Goal: Book appointment/travel/reservation

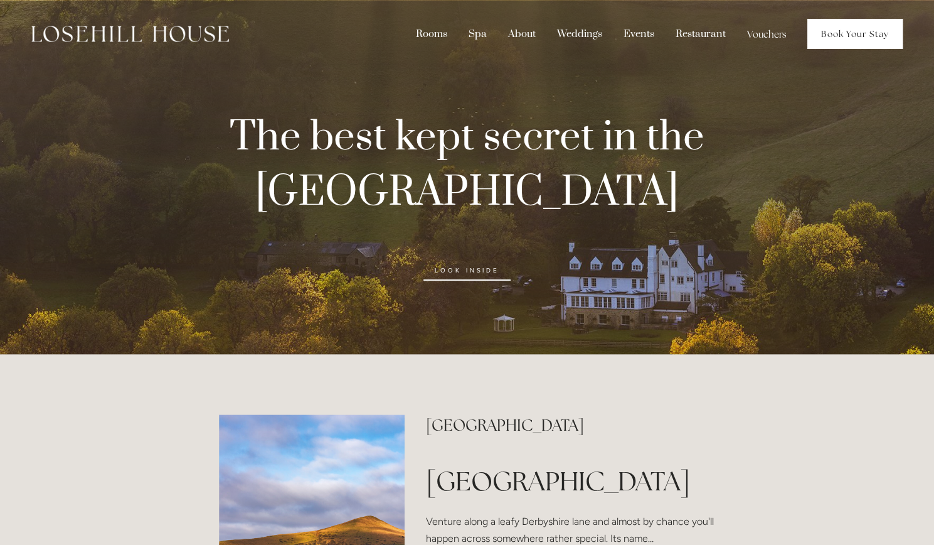
click at [835, 31] on link "Book Your Stay" at bounding box center [855, 34] width 95 height 30
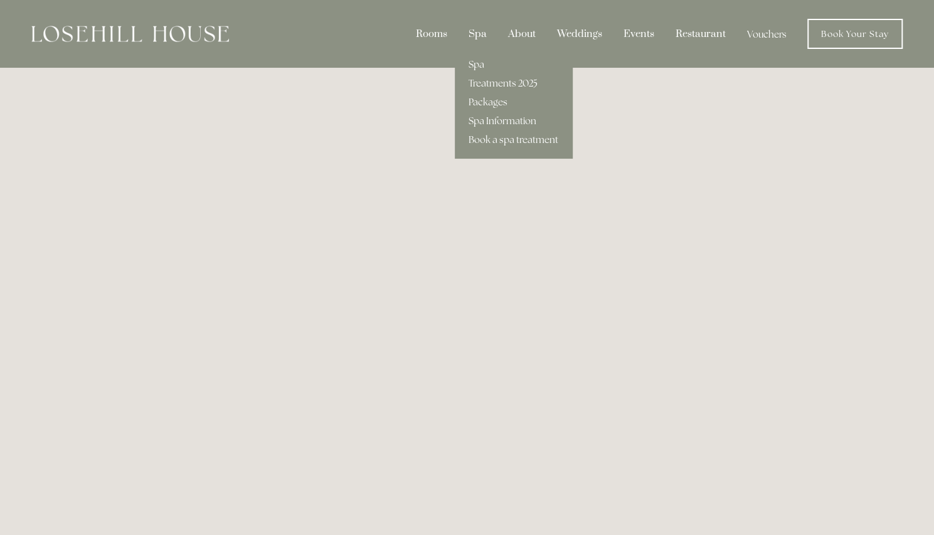
click at [476, 36] on div "Spa" at bounding box center [477, 34] width 37 height 24
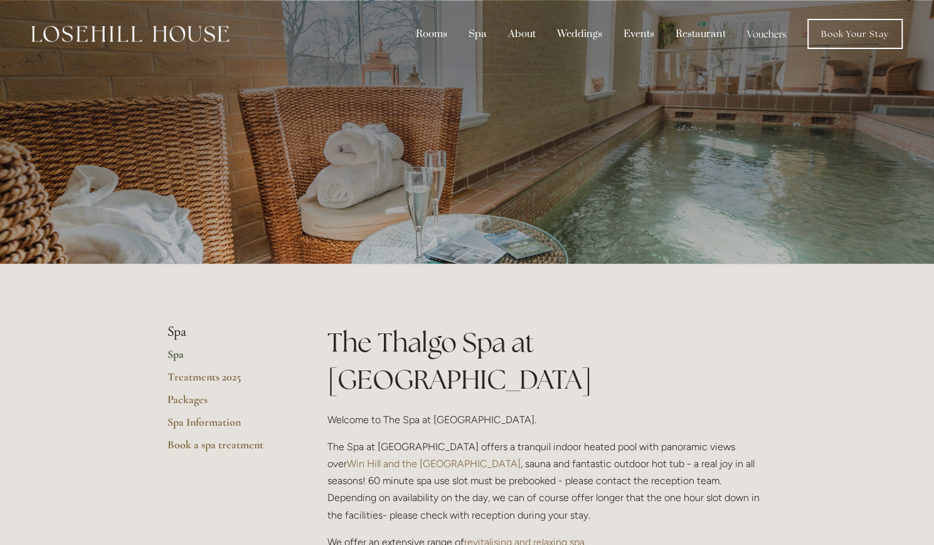
scroll to position [3, 0]
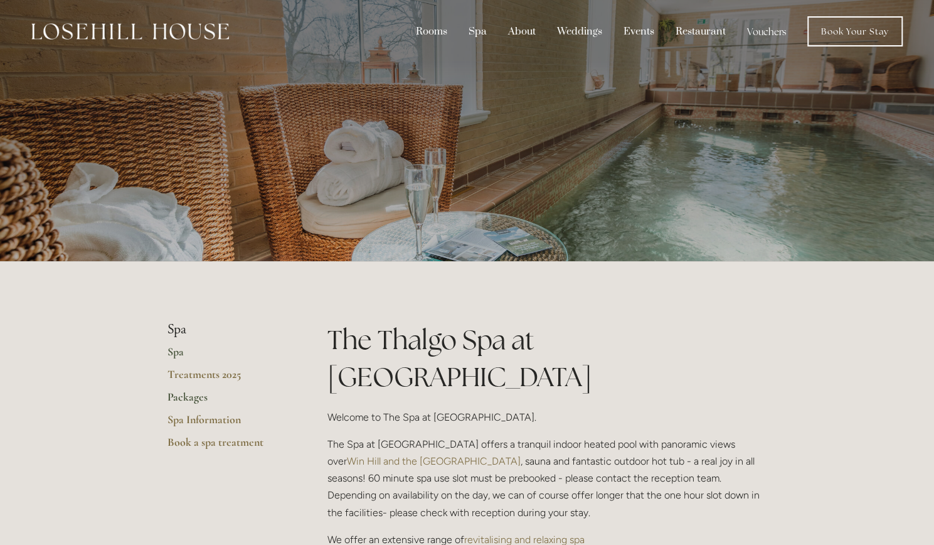
click at [184, 396] on link "Packages" at bounding box center [228, 401] width 120 height 23
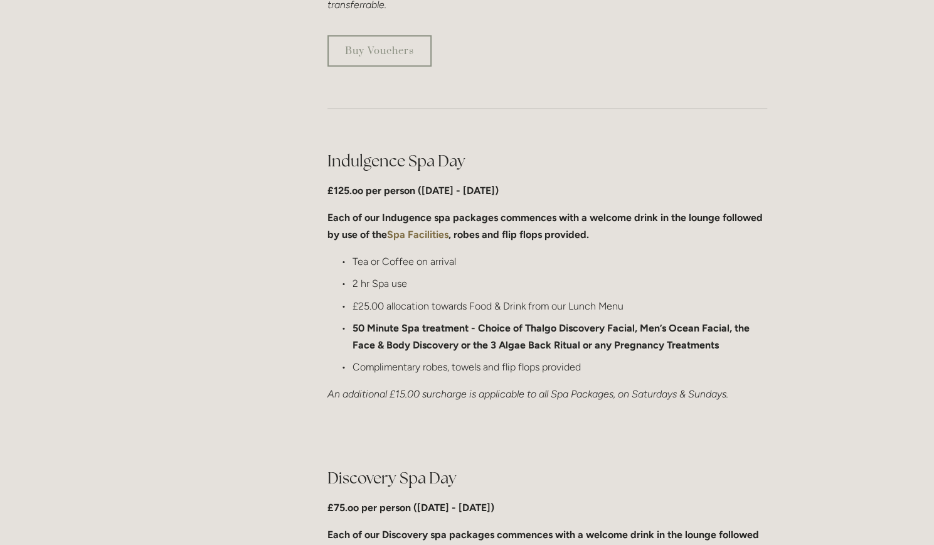
scroll to position [555, 0]
drag, startPoint x: 456, startPoint y: 345, endPoint x: 349, endPoint y: 343, distance: 106.7
click at [349, 343] on ul "Tea or Coffee on arrival 2 hr Spa use £25.00 allocation towards Food & Drink fr…" at bounding box center [548, 313] width 440 height 122
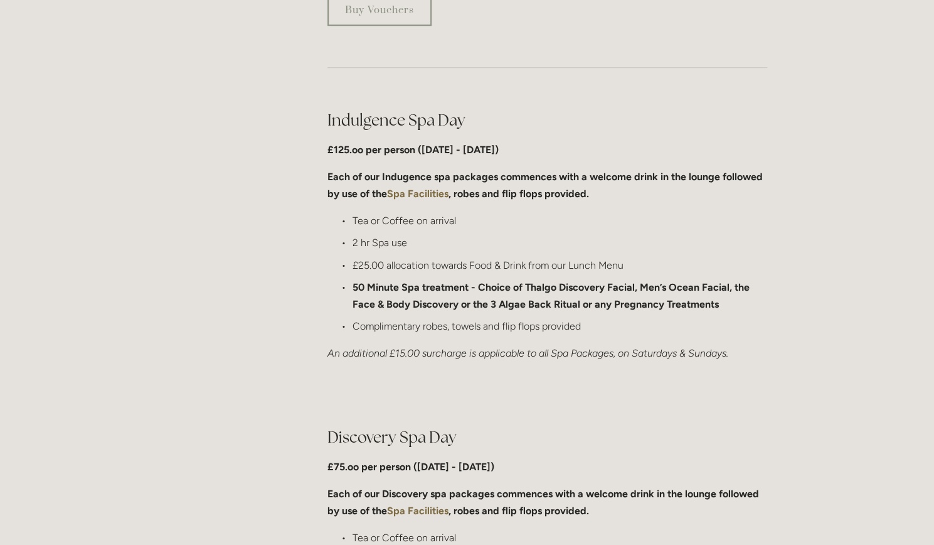
click at [771, 398] on div at bounding box center [547, 394] width 461 height 43
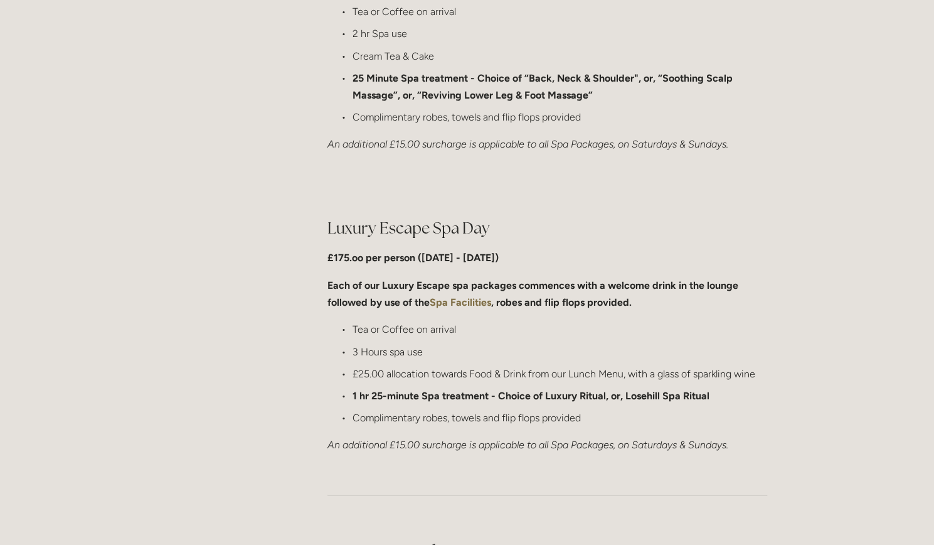
scroll to position [1121, 0]
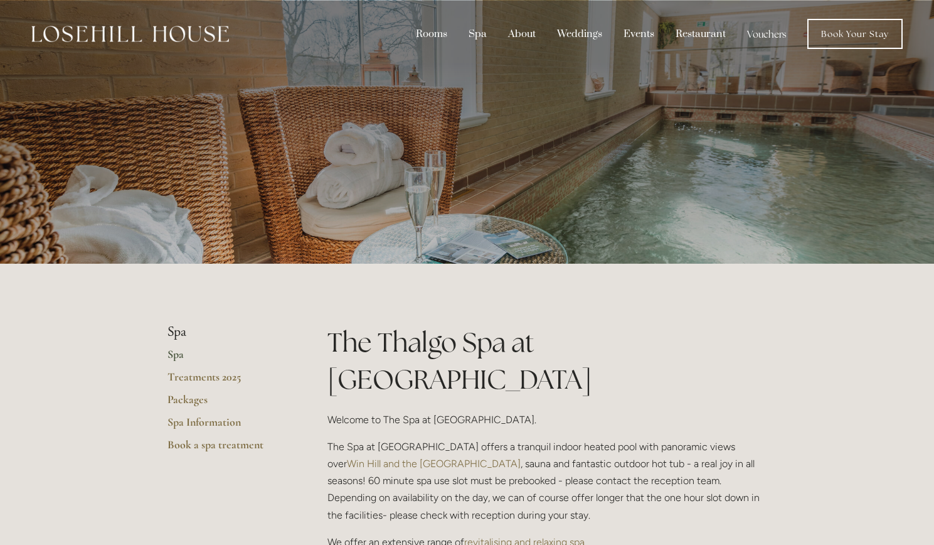
scroll to position [3, 0]
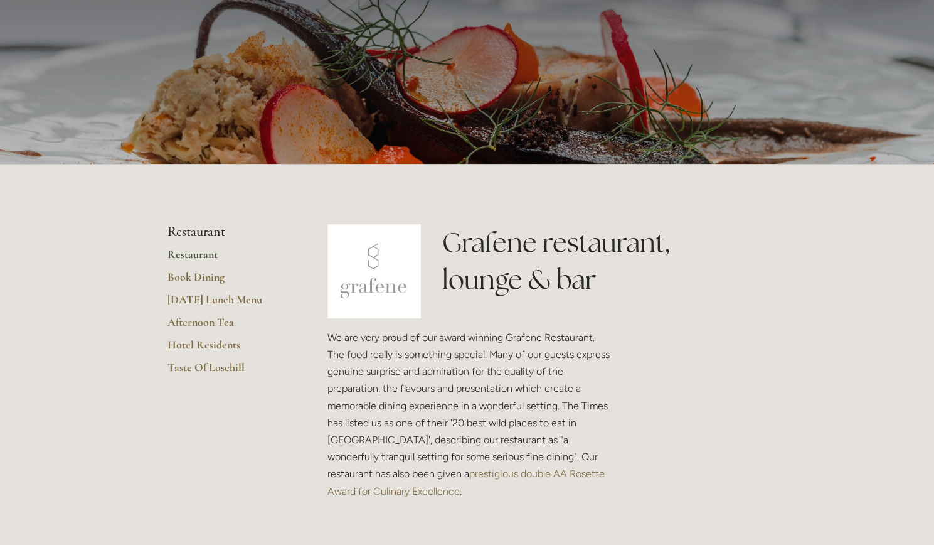
scroll to position [111, 0]
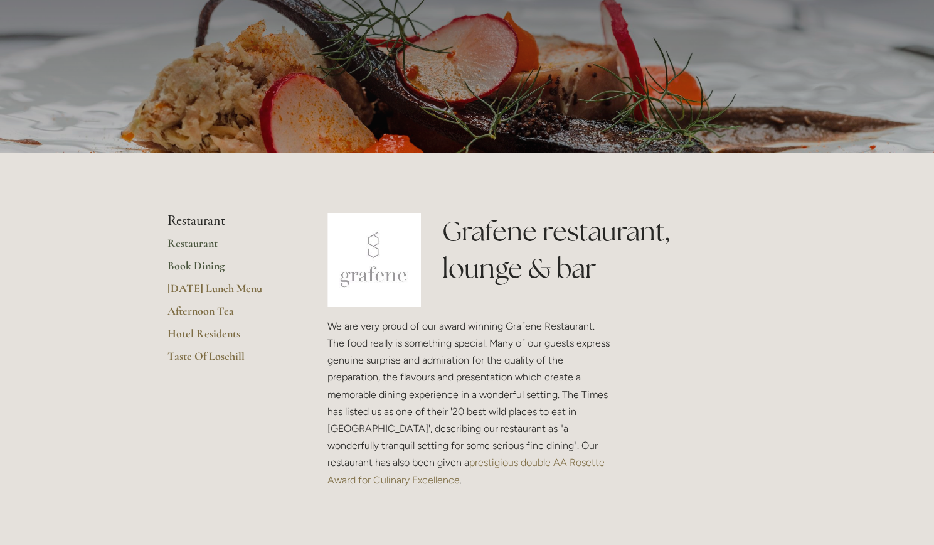
click at [196, 264] on link "Book Dining" at bounding box center [228, 270] width 120 height 23
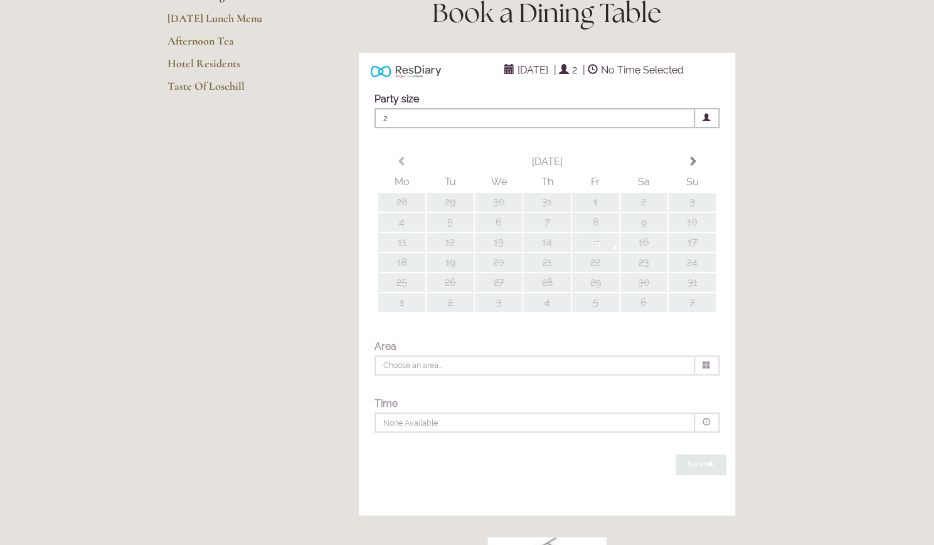
scroll to position [222, 0]
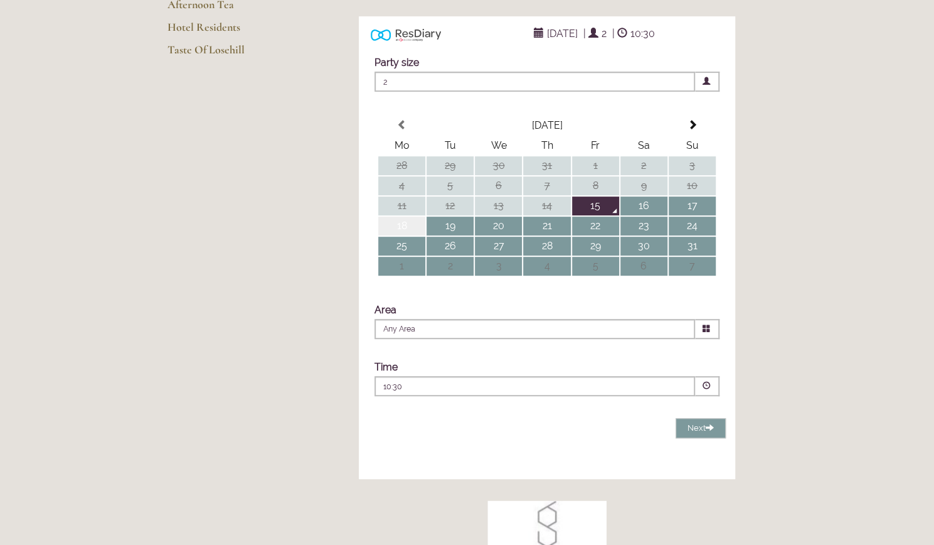
click at [409, 235] on td "18" at bounding box center [401, 225] width 47 height 19
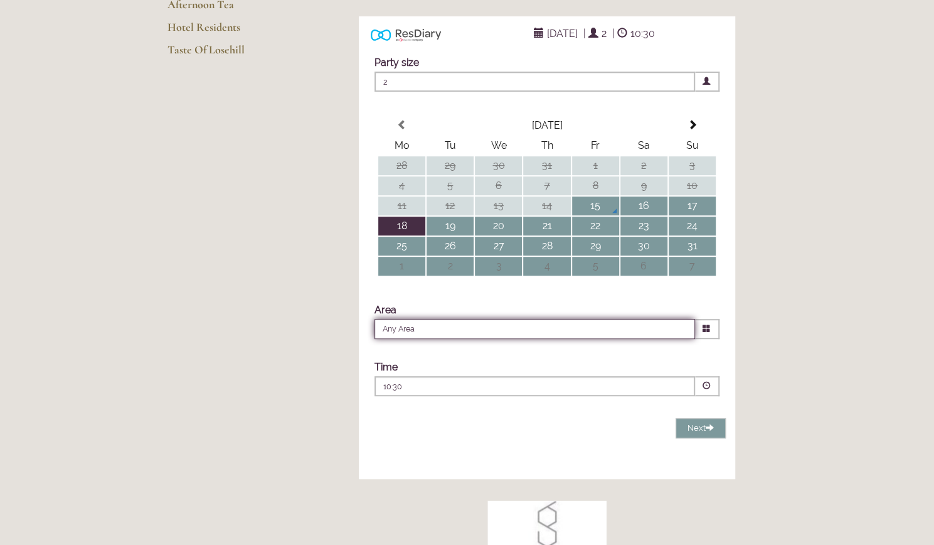
click at [552, 339] on input "Any Area" at bounding box center [535, 329] width 321 height 20
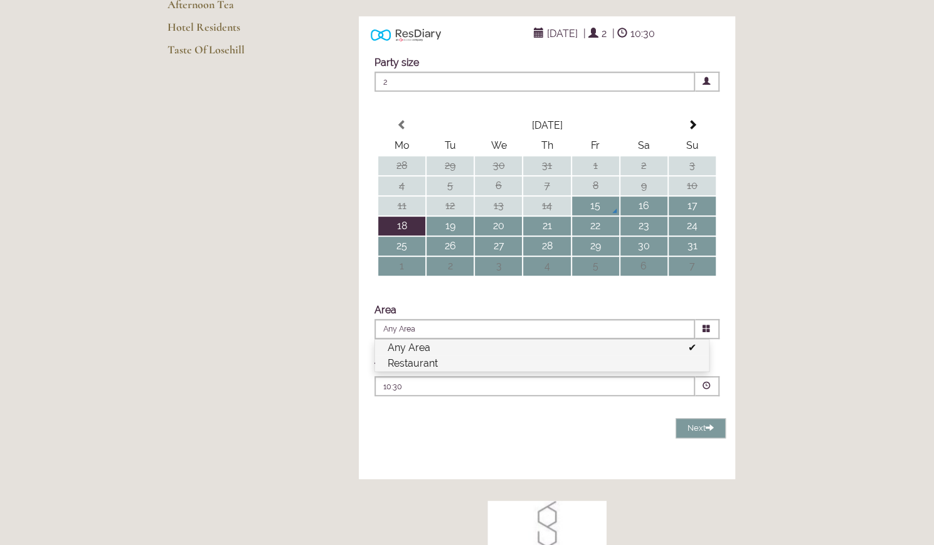
click at [541, 371] on li "Restaurant" at bounding box center [542, 363] width 334 height 16
type input "Restaurant"
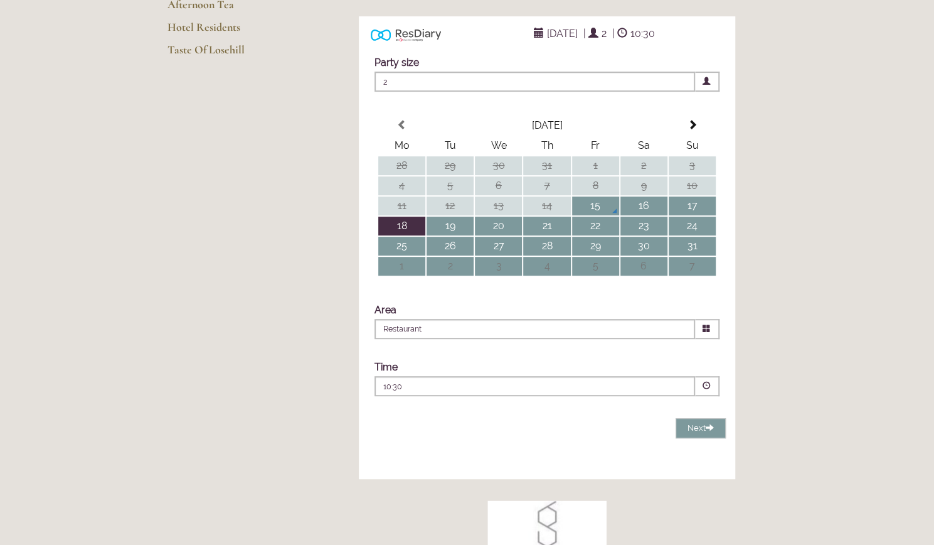
click at [515, 392] on p "10:30" at bounding box center [496, 386] width 227 height 11
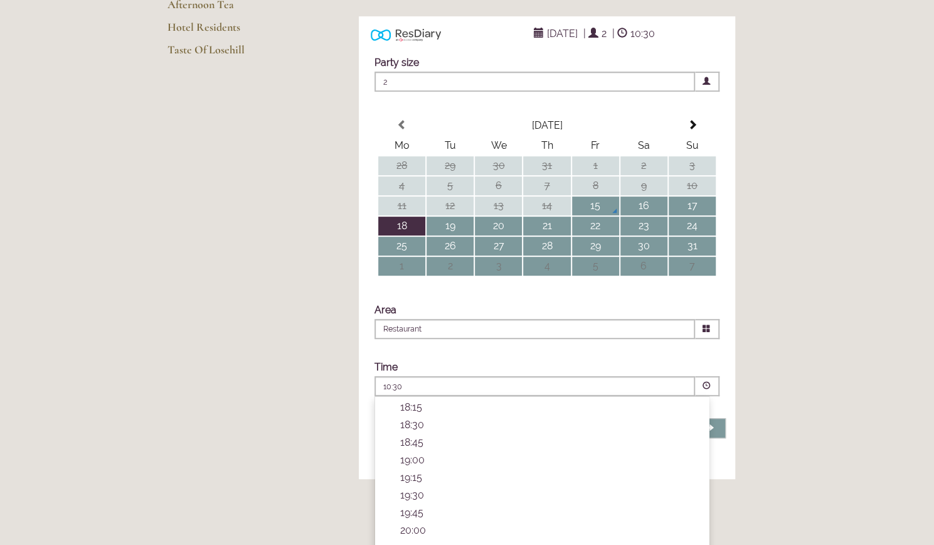
scroll to position [420, 0]
click at [424, 407] on p "18:00" at bounding box center [548, 401] width 296 height 12
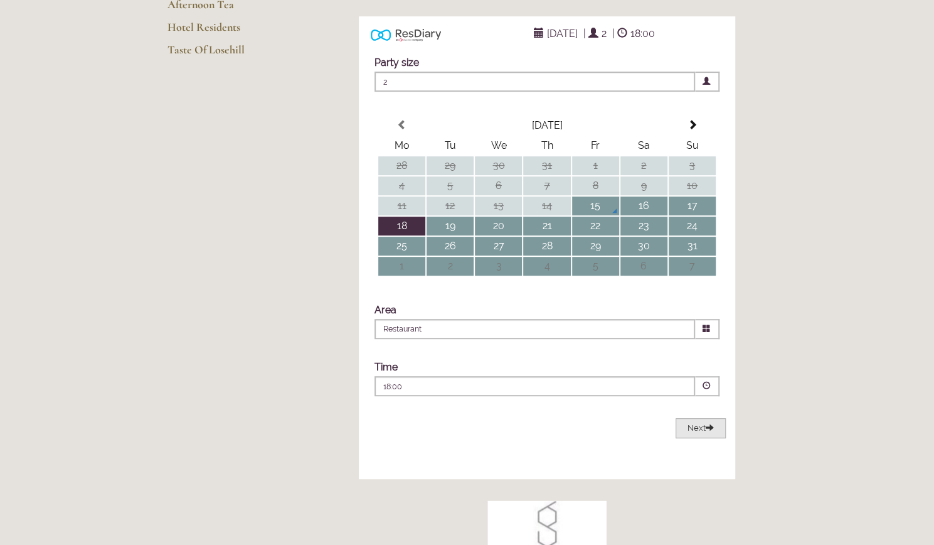
click at [710, 431] on span at bounding box center [710, 427] width 8 height 8
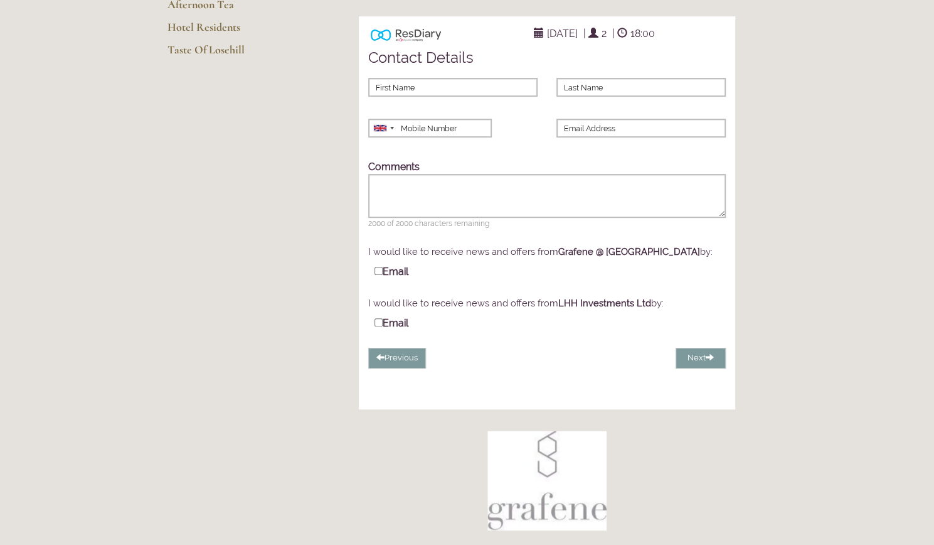
scroll to position [0, 0]
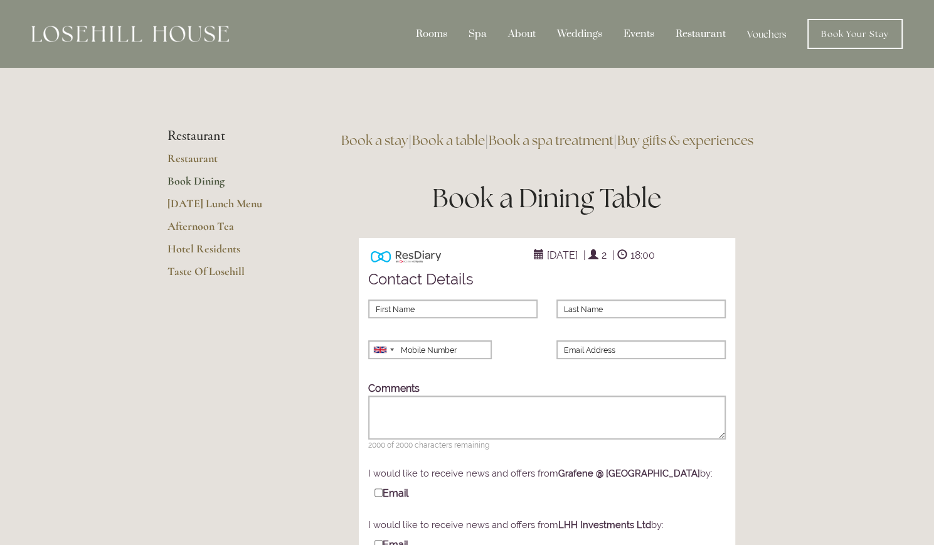
click at [152, 37] on img at bounding box center [130, 34] width 198 height 16
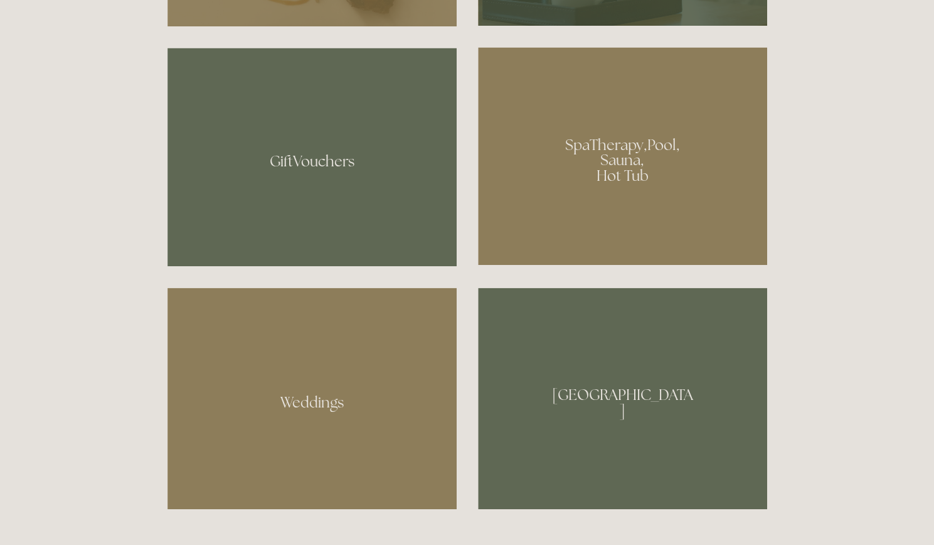
scroll to position [1061, 0]
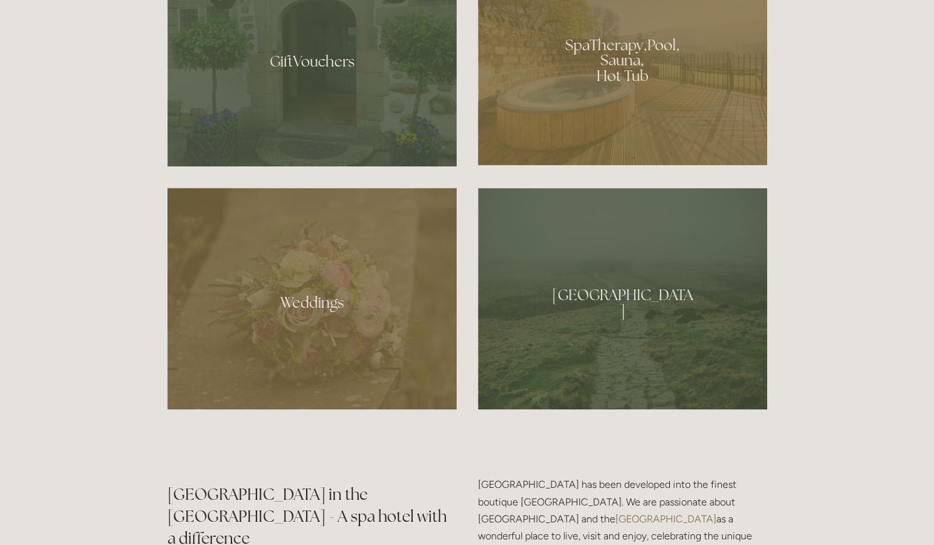
click at [625, 117] on div at bounding box center [622, 56] width 289 height 218
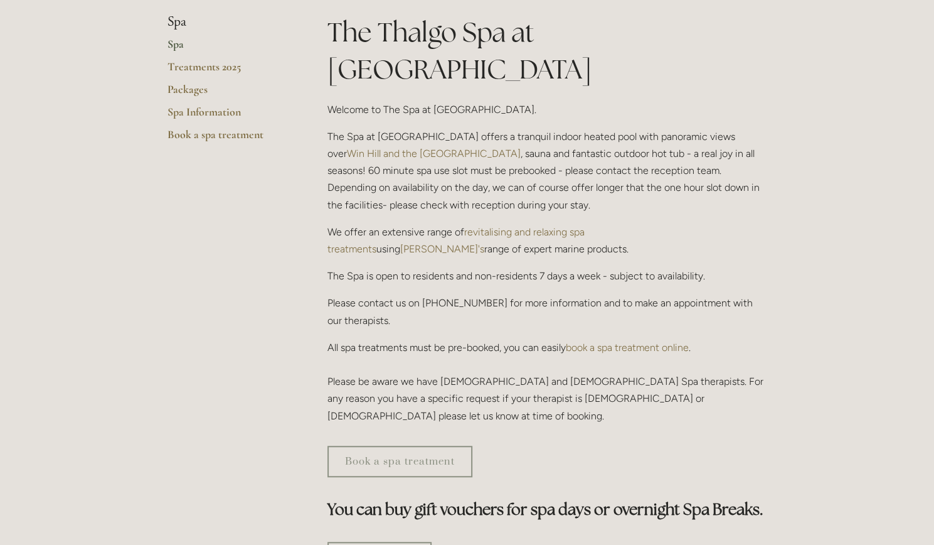
scroll to position [311, 0]
click at [644, 341] on link "book a spa treatment online" at bounding box center [627, 347] width 123 height 12
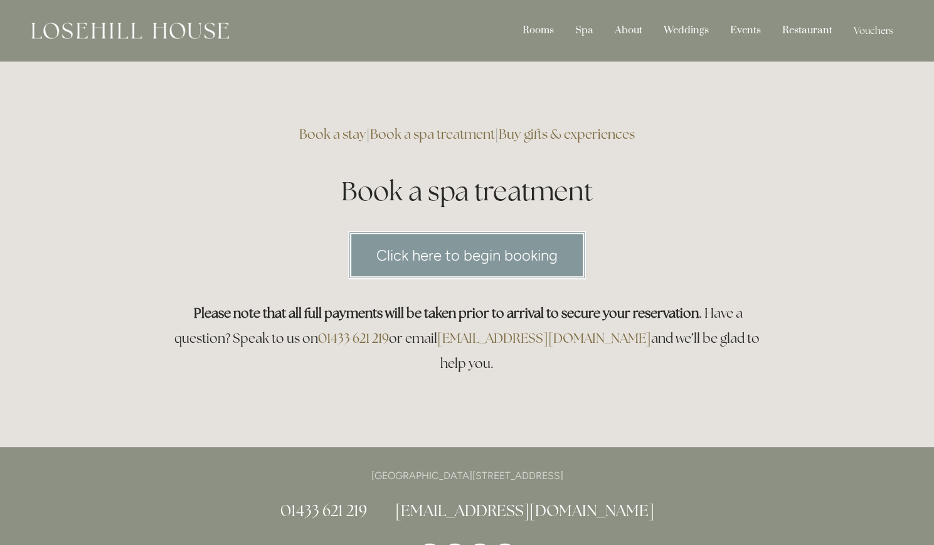
scroll to position [70, 0]
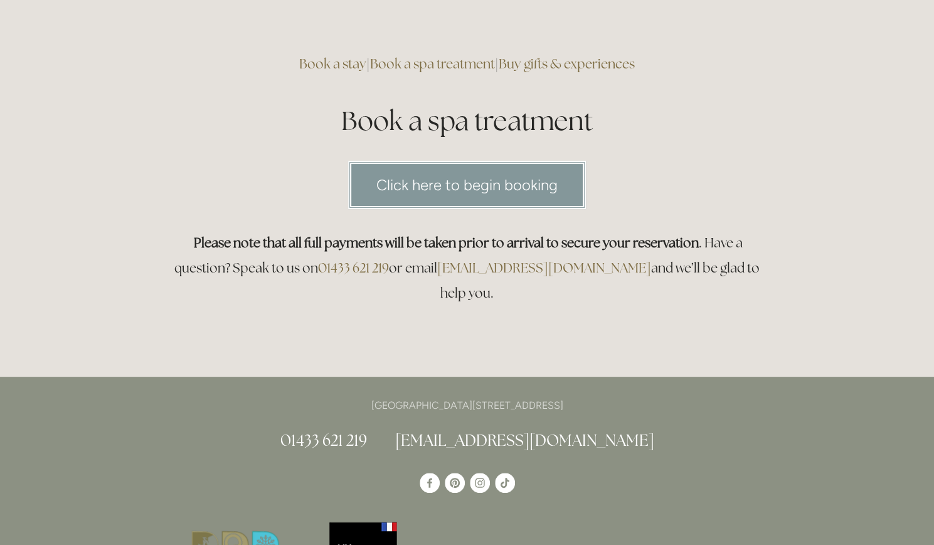
click at [477, 170] on link "Click here to begin booking" at bounding box center [467, 185] width 238 height 48
